Goal: Find contact information: Find contact information

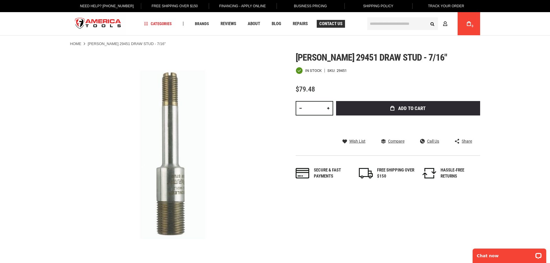
click at [332, 24] on span "Contact Us" at bounding box center [330, 24] width 23 height 4
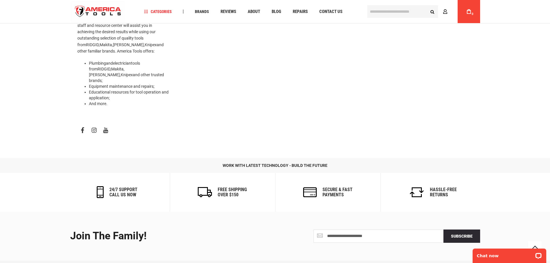
scroll to position [284, 0]
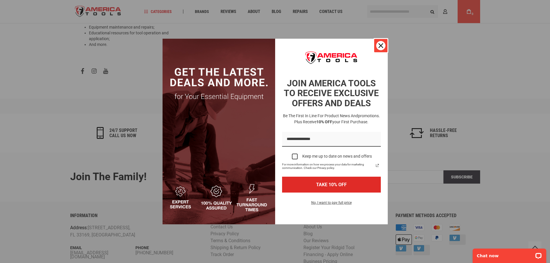
click at [382, 46] on icon "close icon" at bounding box center [380, 45] width 5 height 5
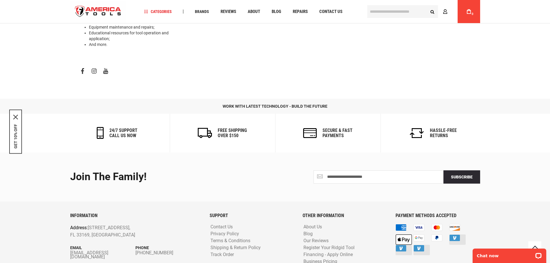
click at [69, 231] on div "INFORMATION Address: [STREET_ADDRESS] Email [EMAIL_ADDRESS][DOMAIN_NAME] Phone …" at bounding box center [135, 243] width 139 height 61
drag, startPoint x: 69, startPoint y: 231, endPoint x: 72, endPoint y: 230, distance: 2.9
click at [69, 231] on div "INFORMATION Address: [STREET_ADDRESS] Email [EMAIL_ADDRESS][DOMAIN_NAME] Phone …" at bounding box center [135, 243] width 139 height 61
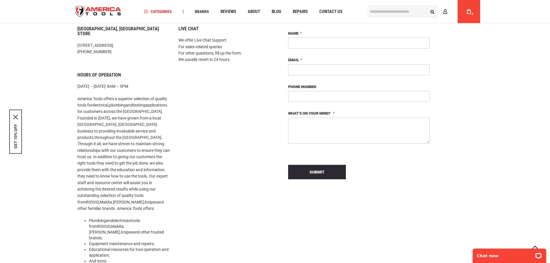
scroll to position [0, 0]
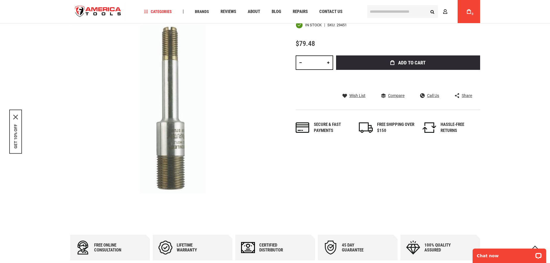
scroll to position [58, 0]
